Goal: Obtain resource: Download file/media

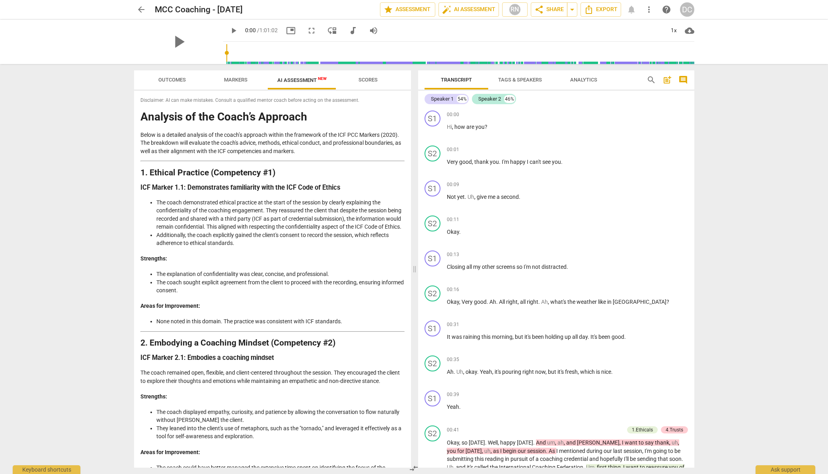
click at [225, 279] on li "The explanation of confidentiality was clear, concise, and professional." at bounding box center [280, 274] width 248 height 8
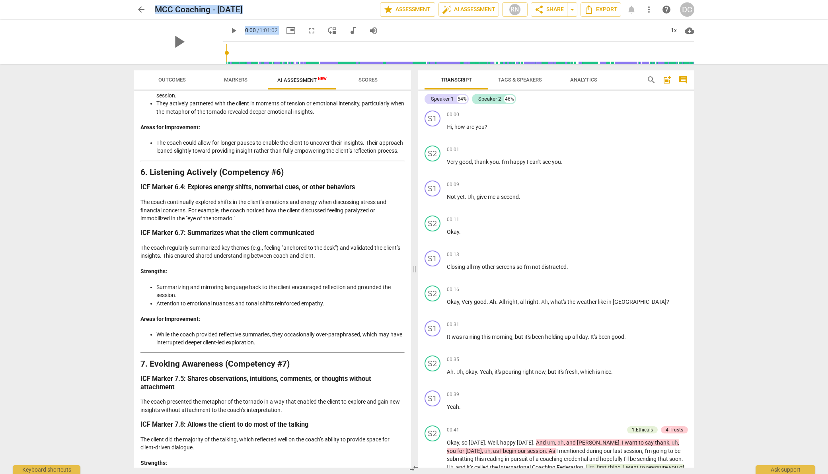
scroll to position [1441, 0]
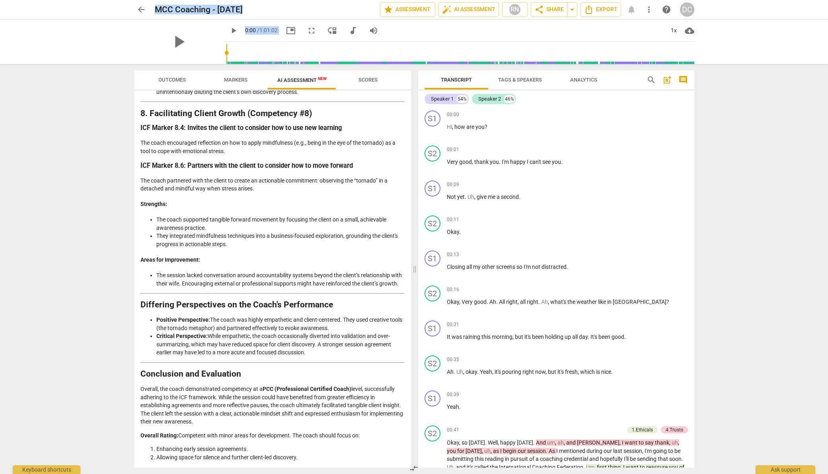
drag, startPoint x: 142, startPoint y: 119, endPoint x: 181, endPoint y: 446, distance: 330.2
click at [202, 0] on html "arrow_back MCC Coaching - [DATE] edit star Assessment auto_fix_high AI Assessme…" at bounding box center [414, 0] width 828 height 0
click at [457, 78] on span "Transcript" at bounding box center [456, 80] width 31 height 6
click at [458, 78] on span "Transcript" at bounding box center [456, 80] width 31 height 6
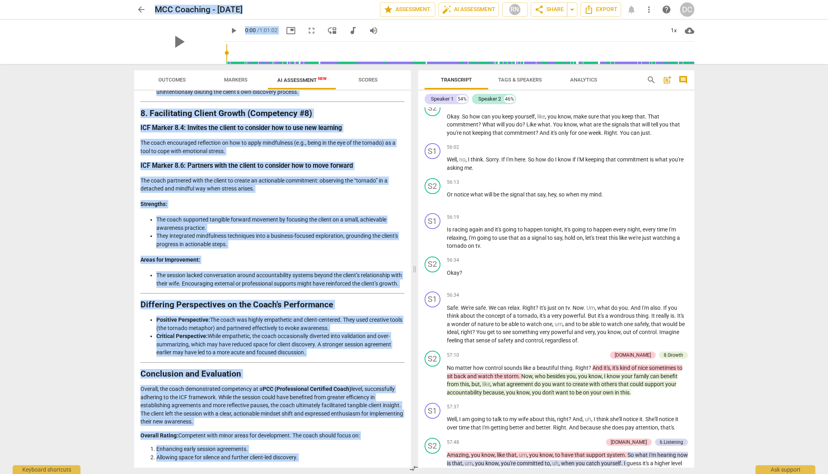
scroll to position [8115, 0]
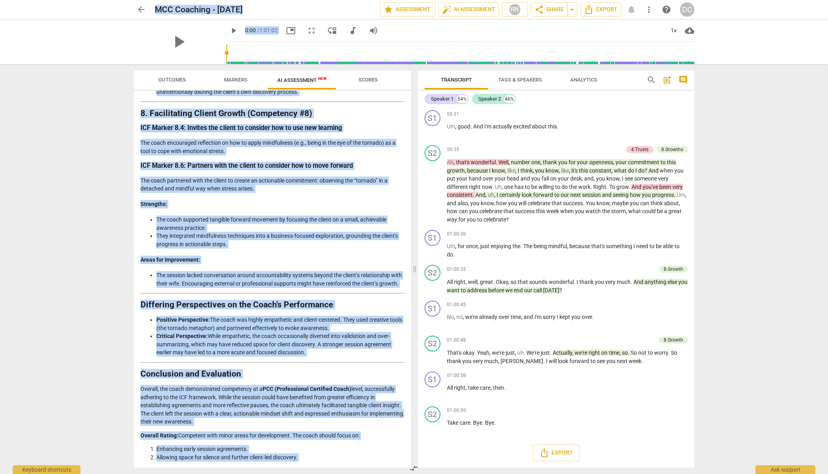
drag, startPoint x: 441, startPoint y: 109, endPoint x: 631, endPoint y: 515, distance: 448.4
click at [631, 0] on html "arrow_back MCC Coaching - [DATE] edit star Assessment auto_fix_high AI Assessme…" at bounding box center [414, 0] width 828 height 0
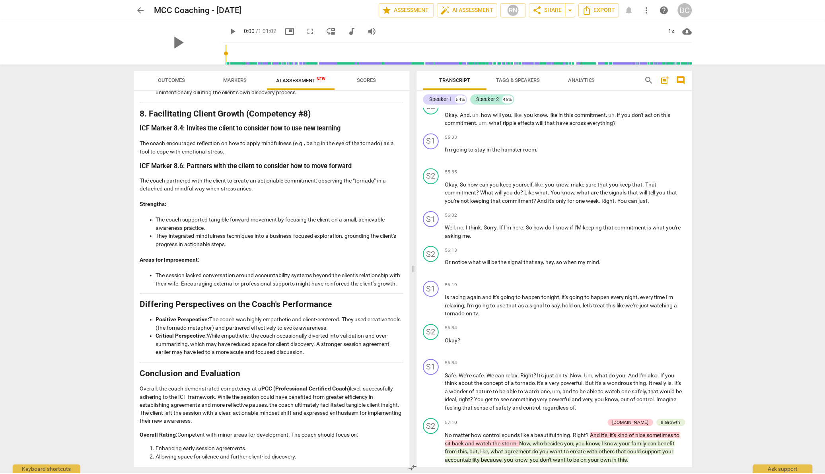
scroll to position [7453, 0]
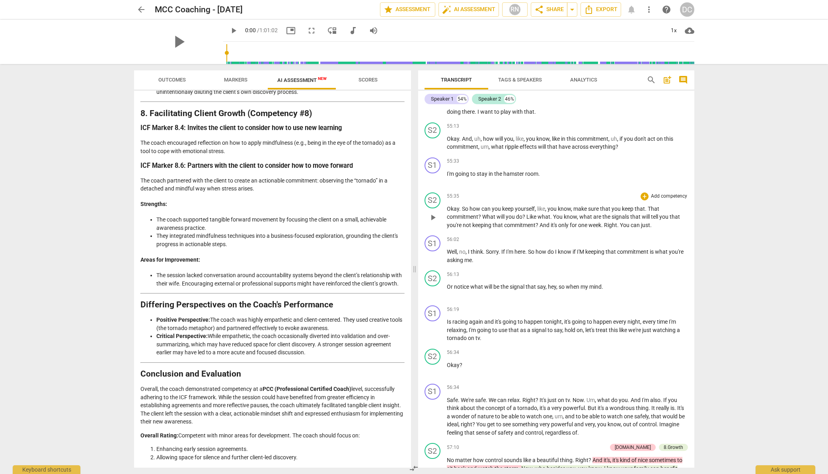
drag, startPoint x: 505, startPoint y: 427, endPoint x: 460, endPoint y: 240, distance: 192.2
click at [459, 240] on div "S1 play_arrow pause 00:00 + Add competency keyboard_arrow_right Hi , how are yo…" at bounding box center [556, 287] width 276 height 361
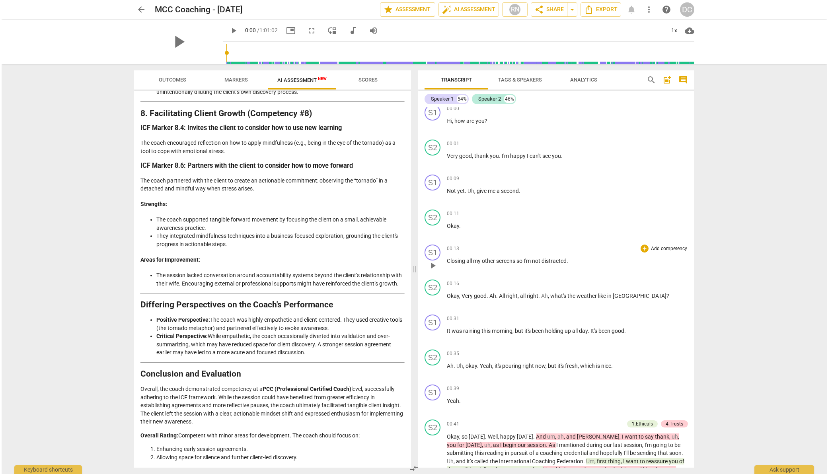
scroll to position [0, 0]
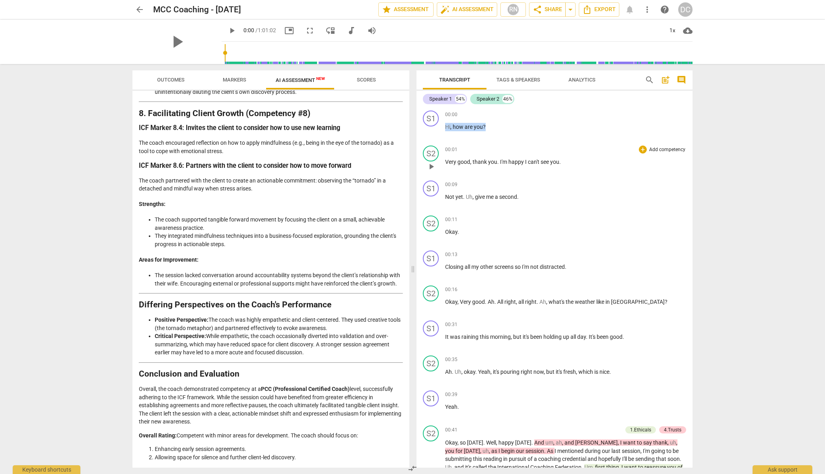
drag, startPoint x: 446, startPoint y: 125, endPoint x: 440, endPoint y: 143, distance: 18.8
click at [439, 148] on div "S1 play_arrow pause 00:00 + Add competency keyboard_arrow_right Hi , how are yo…" at bounding box center [555, 287] width 276 height 361
click at [604, 8] on span "Export" at bounding box center [600, 10] width 33 height 10
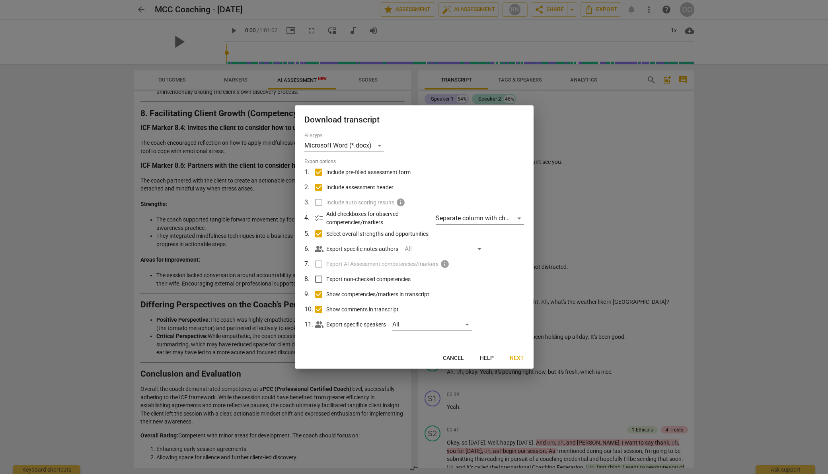
click at [514, 357] on span "Next" at bounding box center [517, 359] width 14 height 8
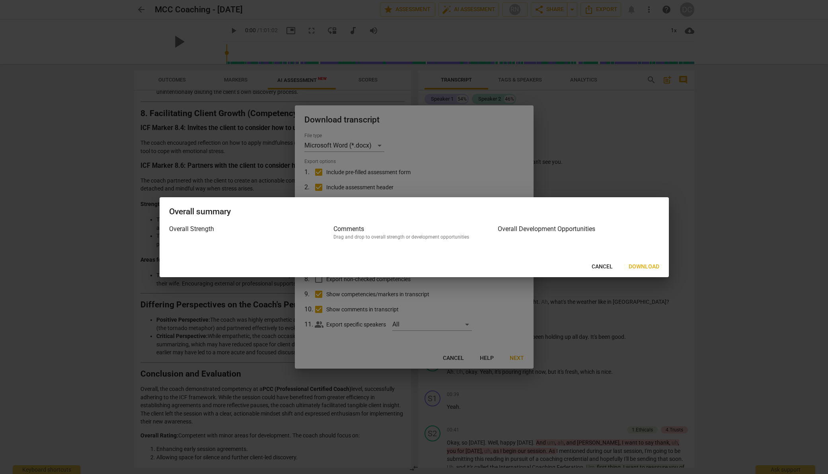
click at [637, 266] on span "Download" at bounding box center [644, 267] width 31 height 8
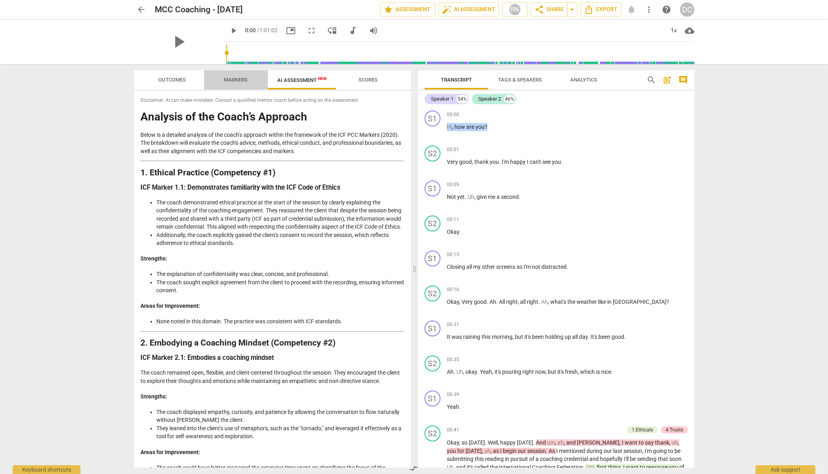
click at [239, 78] on span "Markers" at bounding box center [235, 80] width 23 height 6
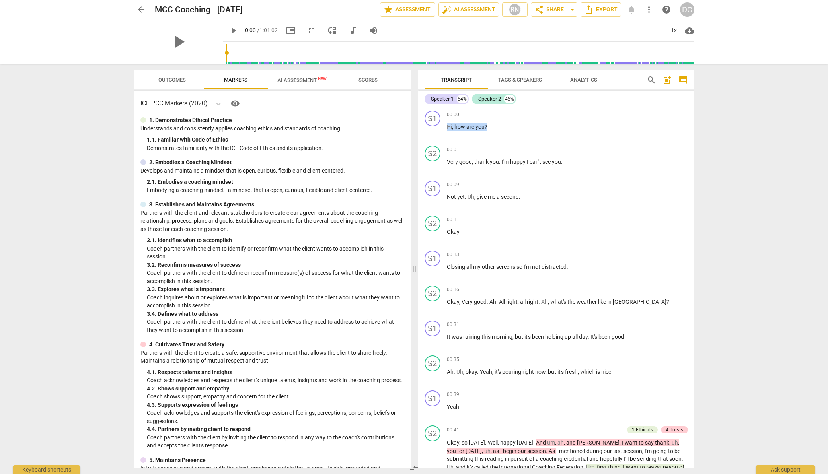
click at [169, 80] on span "Outcomes" at bounding box center [171, 80] width 27 height 6
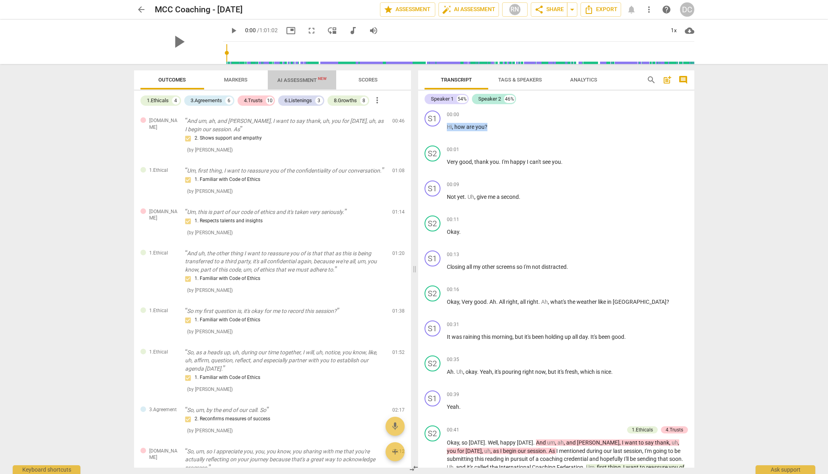
click at [309, 76] on span "AI Assessment New" at bounding box center [302, 80] width 68 height 12
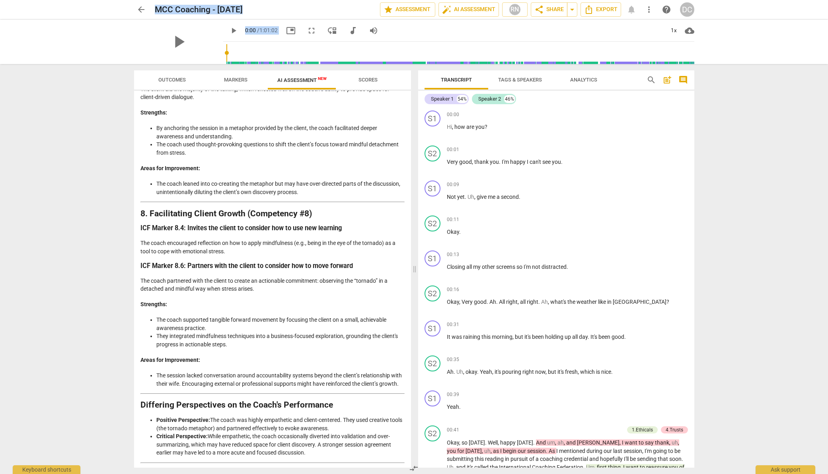
scroll to position [1441, 0]
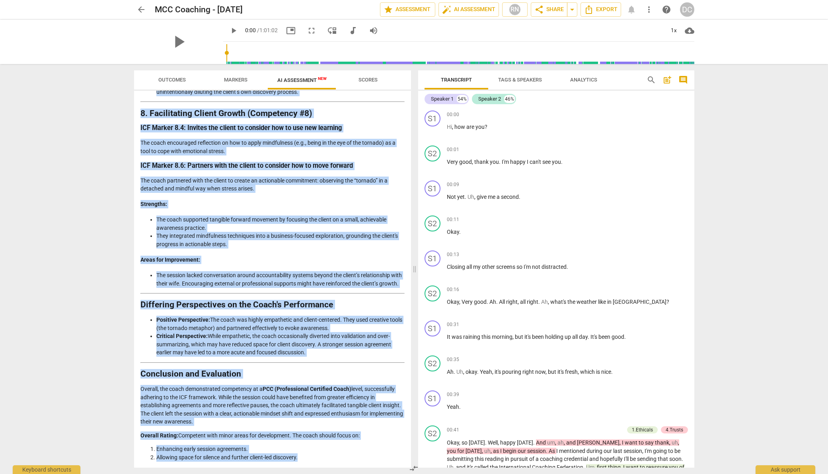
drag, startPoint x: 143, startPoint y: 119, endPoint x: 308, endPoint y: 464, distance: 381.6
click at [308, 464] on div "Disclaimer: AI can make mistakes. Consult a qualified mentor coach before actin…" at bounding box center [272, 279] width 277 height 377
copy div "Loremips do sit Ametc’a Elitsedd Eiusm te i utlabore etdolore ma ali enima’m ve…"
